Goal: Task Accomplishment & Management: Use online tool/utility

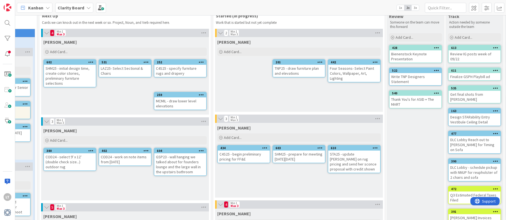
scroll to position [14, 267]
click at [244, 136] on div "Add Card..." at bounding box center [300, 137] width 164 height 8
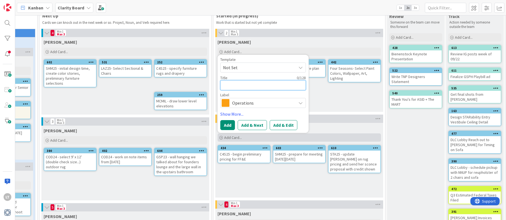
type textarea "S"
type textarea "x"
type textarea "ST"
type textarea "x"
type textarea "STA"
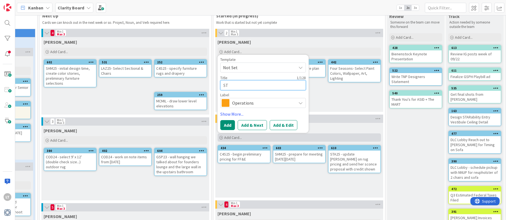
type textarea "x"
type textarea "STA2"
type textarea "x"
type textarea "STA25"
type textarea "x"
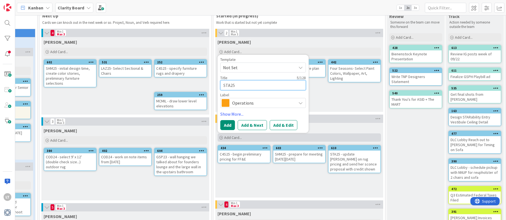
type textarea "STA25"
type textarea "x"
type textarea "STA25 -"
type textarea "x"
type textarea "STA25 -"
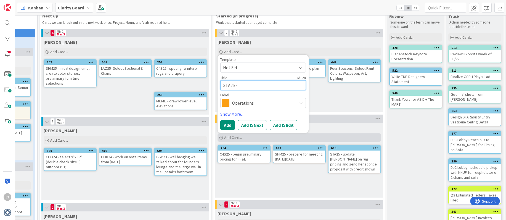
type textarea "x"
type textarea "STA25 - f"
type textarea "x"
type textarea "STA25 - fi"
type textarea "x"
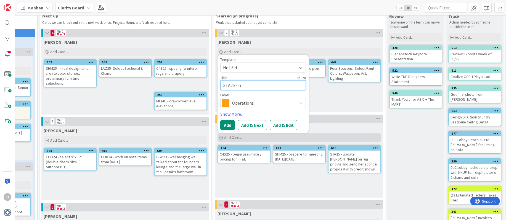
type textarea "STA25 - fin"
type textarea "x"
type textarea "STA25 - find"
type textarea "x"
type textarea "STA25 - find"
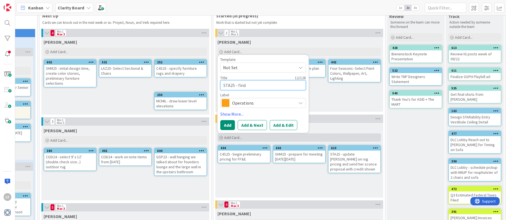
type textarea "x"
type textarea "STA25 - find c"
type textarea "x"
type textarea "STA25 - find ch"
type textarea "x"
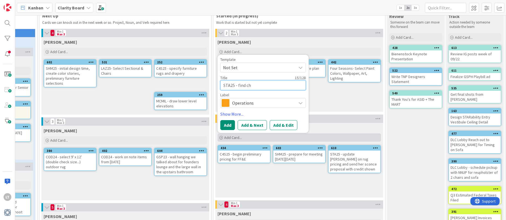
type textarea "STA25 - find che"
type textarea "x"
type textarea "STA25 - find ches"
type textarea "x"
type textarea "STA25 - find chest"
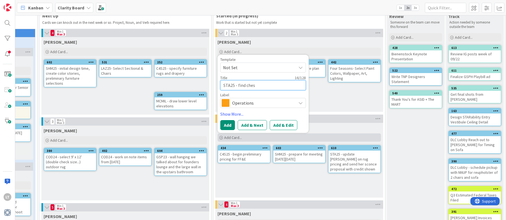
type textarea "x"
type textarea "STA25 - find chests"
type textarea "x"
type textarea "STA25 - find chests"
type textarea "x"
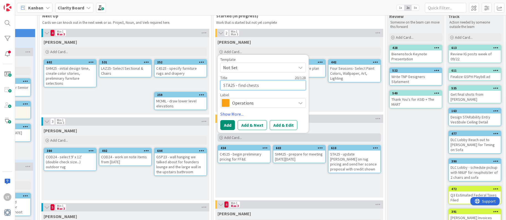
type textarea "STA25 - find chests f"
type textarea "x"
type textarea "STA25 - find chests fo"
type textarea "x"
type textarea "STA25 - find chests for"
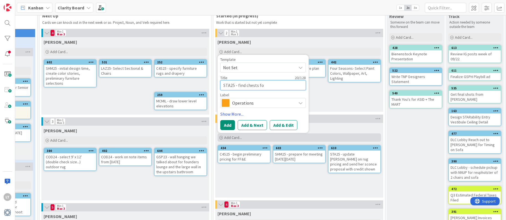
type textarea "x"
type textarea "STA25 - find chests for"
type textarea "x"
type textarea "STA25 - find chests for T"
type textarea "x"
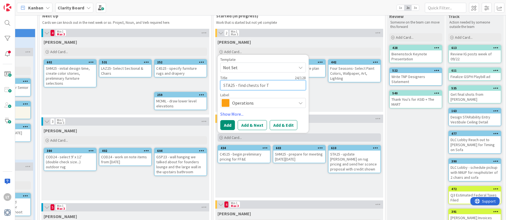
type textarea "STA25 - find chests for To"
type textarea "x"
type textarea "STA25 - find chests for Ton"
type textarea "x"
type textarea "STA25 - find chests for [PERSON_NAME]"
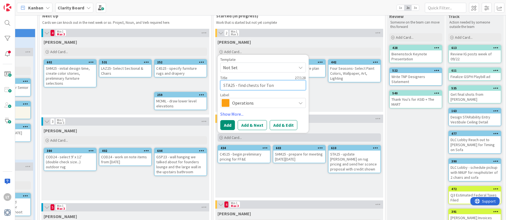
type textarea "x"
type textarea "STA25 - find chests for [PERSON_NAME]'"
type textarea "x"
type textarea "STA25 - find chests for [PERSON_NAME]'s"
type textarea "x"
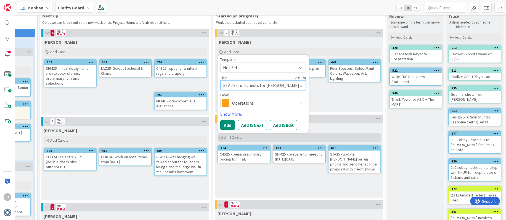
type textarea "STA25 - find chests for [PERSON_NAME]'s"
type textarea "x"
type textarea "STA25 - find chests for [PERSON_NAME]'s s"
type textarea "x"
type textarea "STA25 - find chests for [PERSON_NAME]'s st"
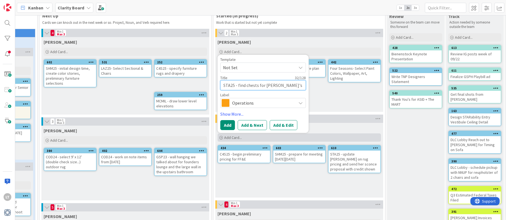
type textarea "x"
type textarea "STA25 - find chests for [PERSON_NAME]'s stu"
type textarea "x"
type textarea "STA25 - find chests for [PERSON_NAME]'s stud"
type textarea "x"
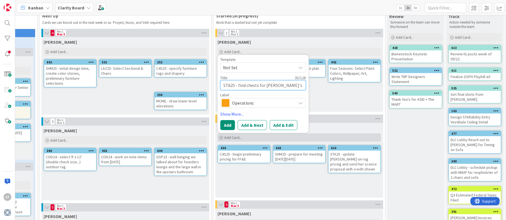
type textarea "STA25 - find chests for [PERSON_NAME]'s study"
type textarea "x"
type textarea "STA25 - find chests for [PERSON_NAME]'s study"
type textarea "x"
type textarea "STA25 - find chests for [PERSON_NAME]'s study t"
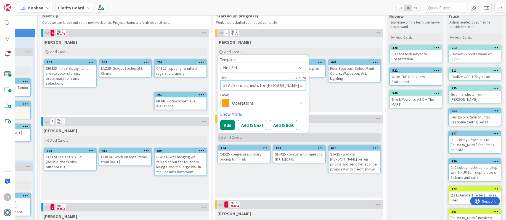
type textarea "x"
type textarea "STA25 - find chests for [PERSON_NAME]'s study th"
type textarea "x"
type textarea "STA25 - find chests for [PERSON_NAME]'s study tha"
type textarea "x"
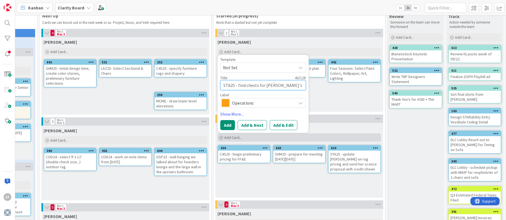
type textarea "STA25 - find chests for [PERSON_NAME]'s study that"
type textarea "x"
type textarea "STA25 - find chests for [PERSON_NAME]'s study that"
type textarea "x"
type textarea "STA25 - find chests for [PERSON_NAME]'s study that w"
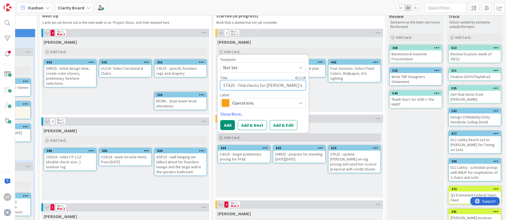
type textarea "x"
type textarea "STA25 - find chests for [PERSON_NAME]'s study that we"
type textarea "x"
type textarea "STA25 - find chests for [PERSON_NAME]'s study that wer"
type textarea "x"
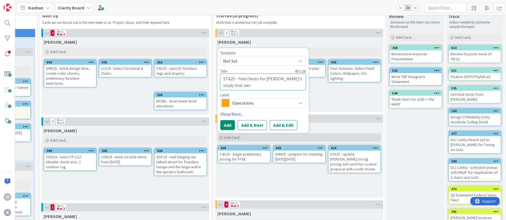
type textarea "STA25 - find chests for [PERSON_NAME]'s study that were"
type textarea "x"
type textarea "STA25 - find chests for [PERSON_NAME]'s study that weren"
type textarea "x"
type textarea "STA25 - find chests for [PERSON_NAME]'s study that weren'"
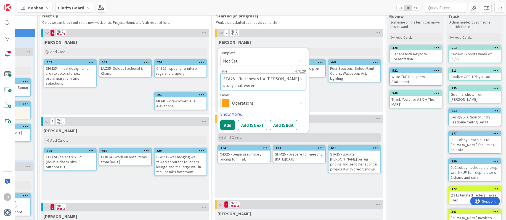
type textarea "x"
type textarea "STA25 - find chests for [PERSON_NAME]'s study that weren't"
type textarea "x"
type textarea "STA25 - find chests for [PERSON_NAME]'s study that weren't"
type textarea "x"
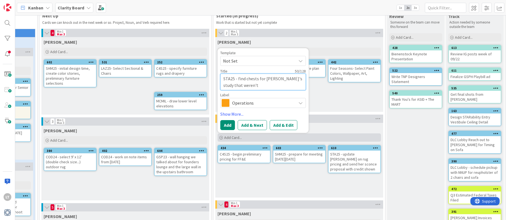
type textarea "STA25 - find chests for [PERSON_NAME]'s study that weren't d"
type textarea "x"
type textarea "STA25 - find chests for [PERSON_NAME]'s study that weren't de"
type textarea "x"
type textarea "STA25 - find chests for [PERSON_NAME]'s study that weren't del"
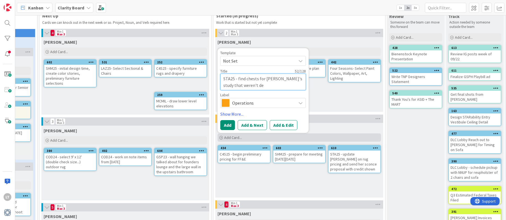
type textarea "x"
type textarea "STA25 - find chests for [PERSON_NAME]'s study that weren't deli"
type textarea "x"
type textarea "STA25 - find chests for [PERSON_NAME]'s study that weren't deliv"
type textarea "x"
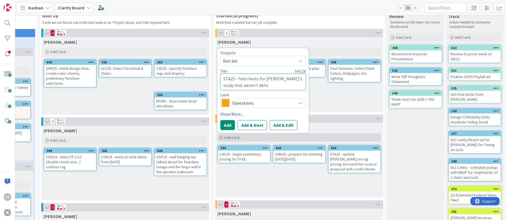
type textarea "STA25 - find chests for [PERSON_NAME]'s study that weren't delive"
type textarea "x"
type textarea "STA25 - find chests for [PERSON_NAME]'s study that weren't deliver"
type textarea "x"
type textarea "STA25 - find chests for [PERSON_NAME]'s study that weren't delivere"
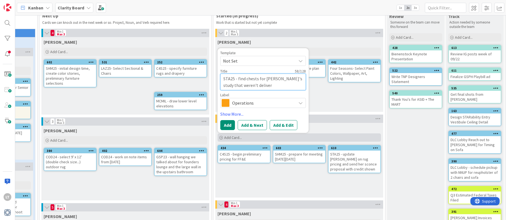
type textarea "x"
type textarea "STA25 - find chests for [PERSON_NAME]'s study that weren't delivered"
type textarea "x"
type textarea "STA25 - find chests for [PERSON_NAME]'s study that weren't delivered"
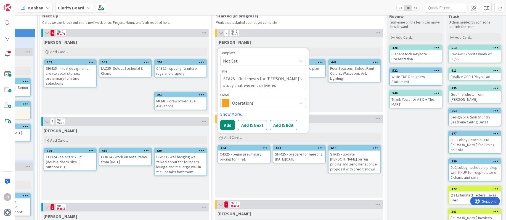
click at [280, 104] on span "Operations" at bounding box center [262, 103] width 61 height 8
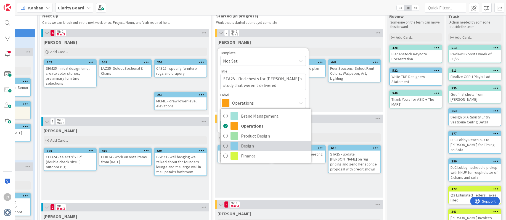
click at [229, 143] on link "Design" at bounding box center [266, 146] width 91 height 10
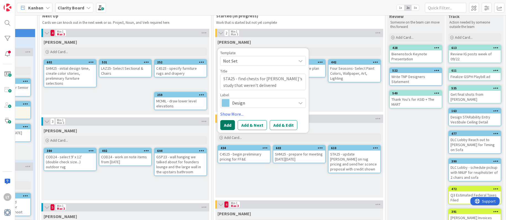
click at [225, 127] on button "Add" at bounding box center [228, 125] width 15 height 10
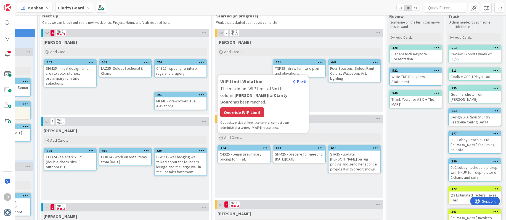
type textarea "x"
click at [246, 112] on div "Override WIP Limit" at bounding box center [243, 112] width 44 height 10
